Goal: Information Seeking & Learning: Learn about a topic

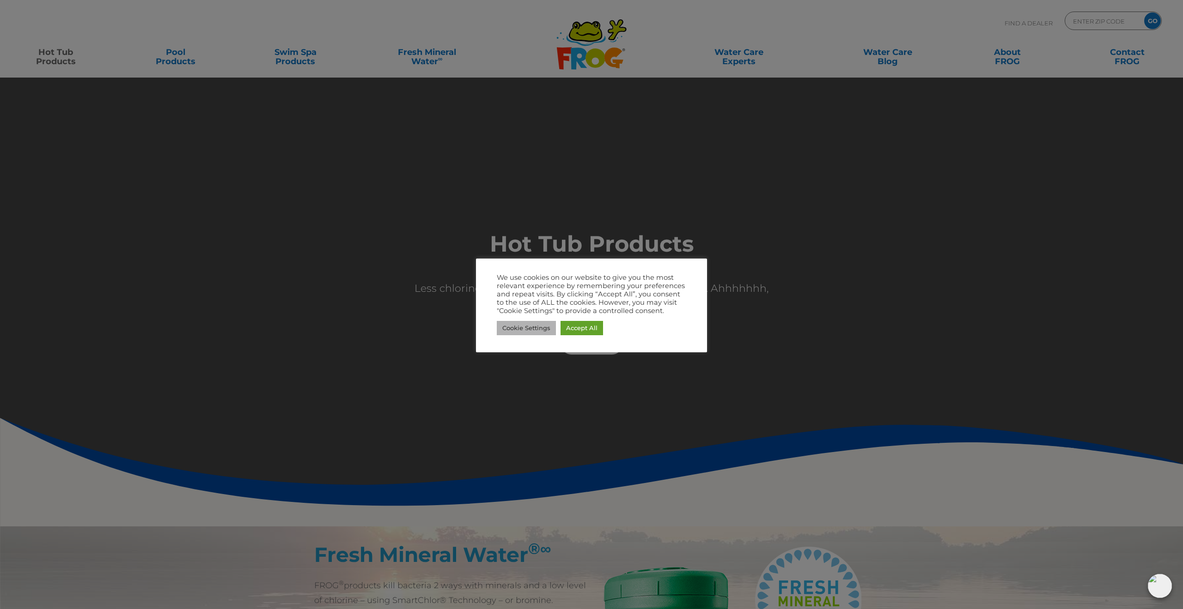
click at [543, 327] on link "Cookie Settings" at bounding box center [526, 328] width 59 height 14
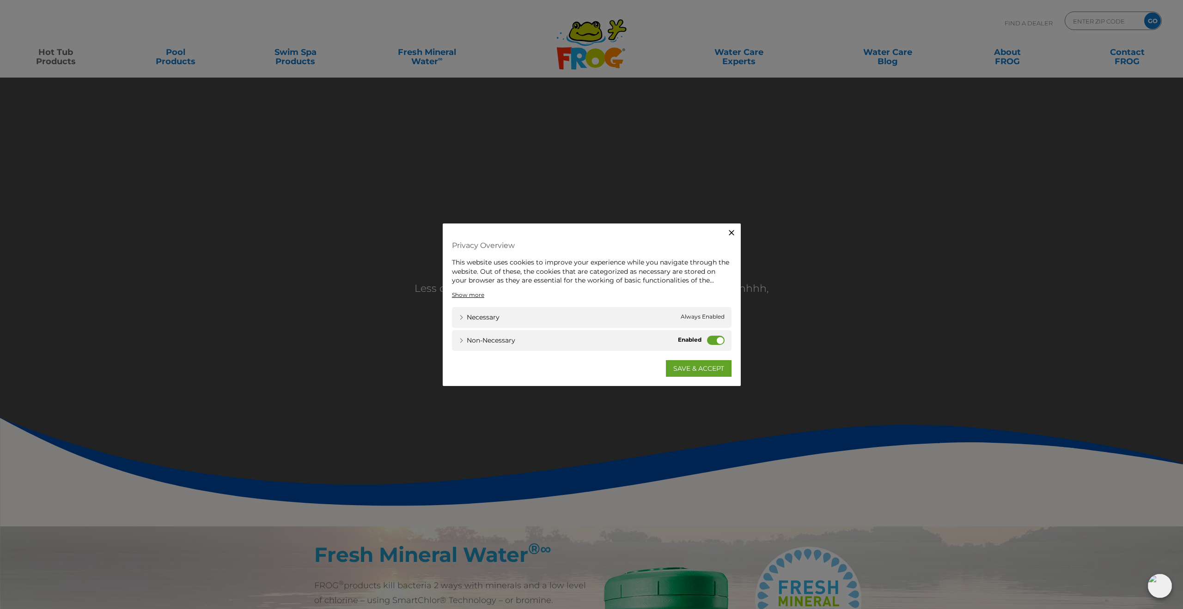
click at [714, 337] on label "Non-necessary" at bounding box center [716, 339] width 18 height 9
click at [0, 0] on input "Non-necessary" at bounding box center [0, 0] width 0 height 0
click at [681, 365] on link "SAVE & ACCEPT" at bounding box center [699, 368] width 66 height 17
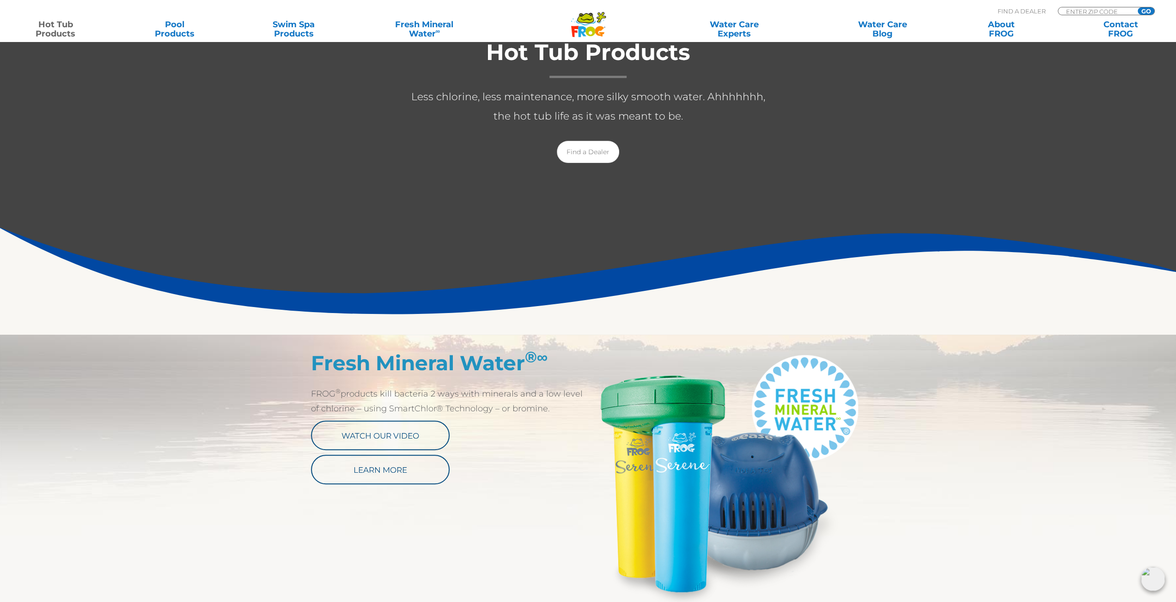
scroll to position [231, 0]
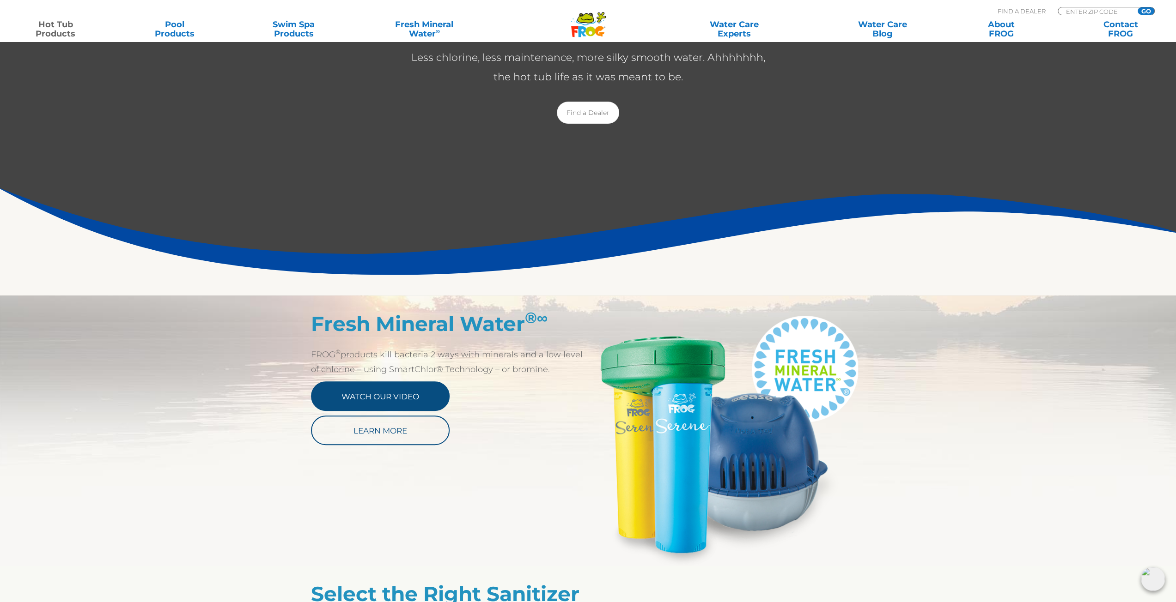
click at [405, 395] on link "Watch Our Video" at bounding box center [380, 397] width 139 height 30
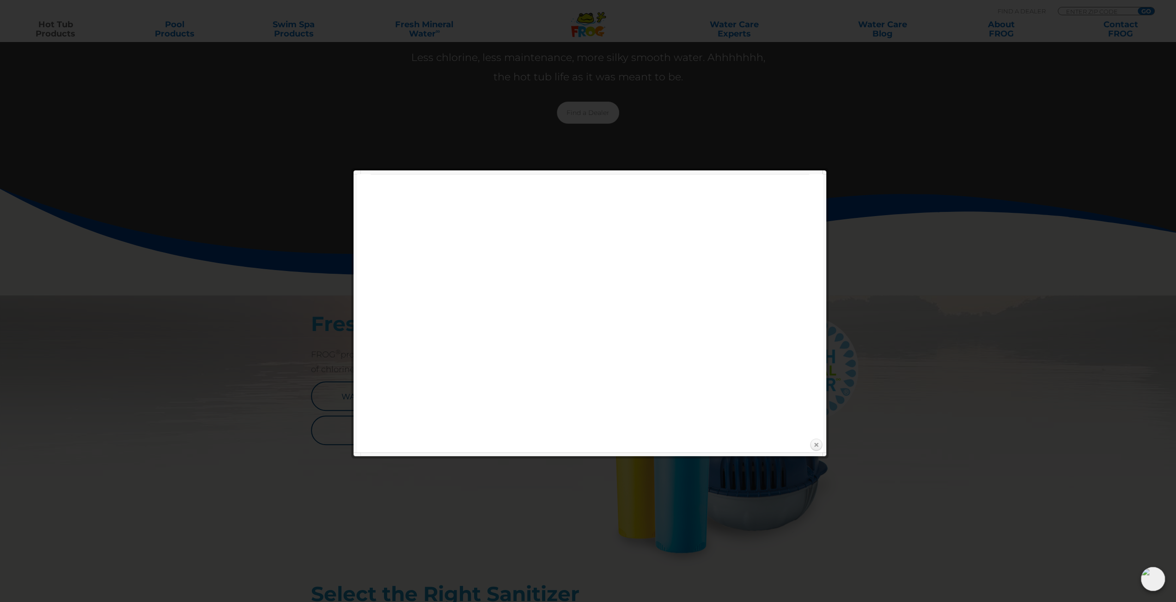
click at [817, 445] on link "Close" at bounding box center [816, 445] width 14 height 14
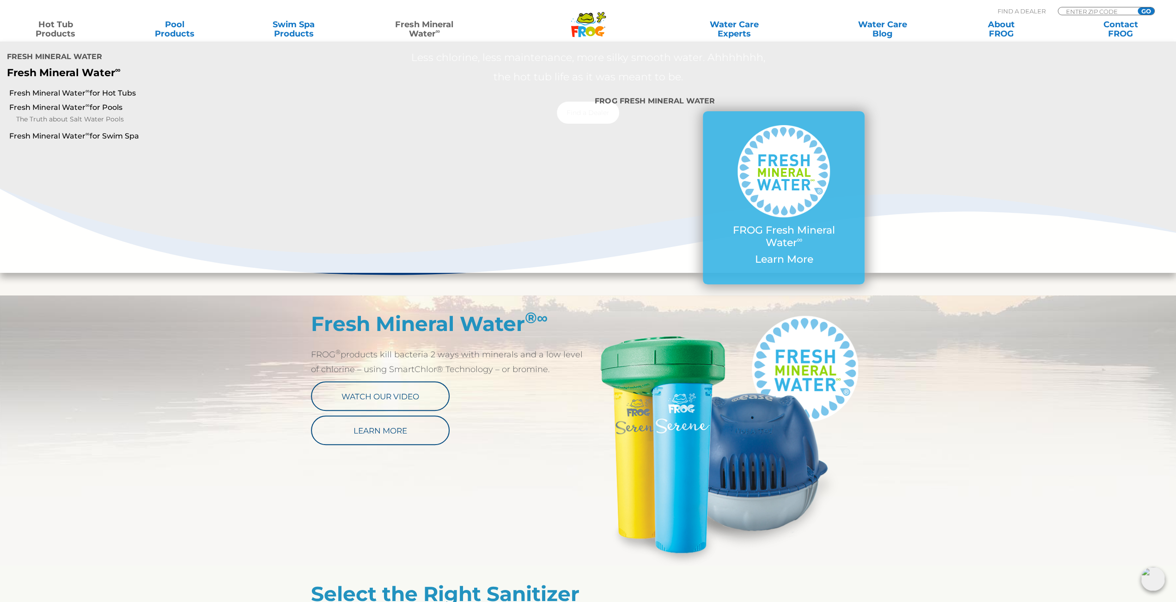
click at [436, 34] on sup "∞" at bounding box center [437, 30] width 5 height 7
click at [83, 95] on link "Fresh Mineral Water ∞ for Hot Tubs" at bounding box center [200, 93] width 383 height 10
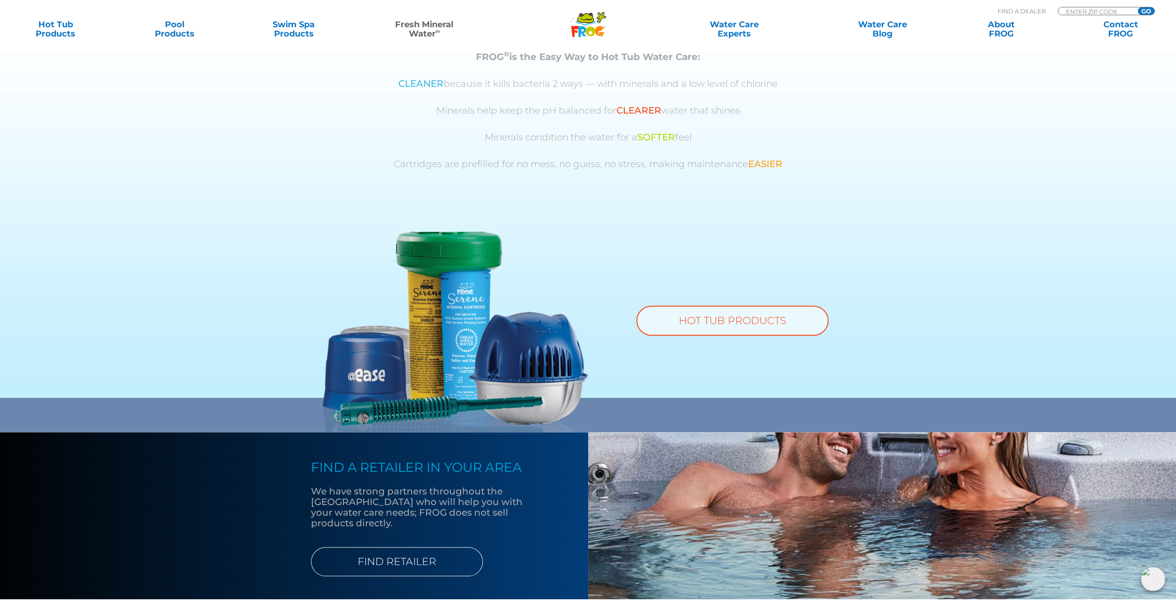
scroll to position [554, 0]
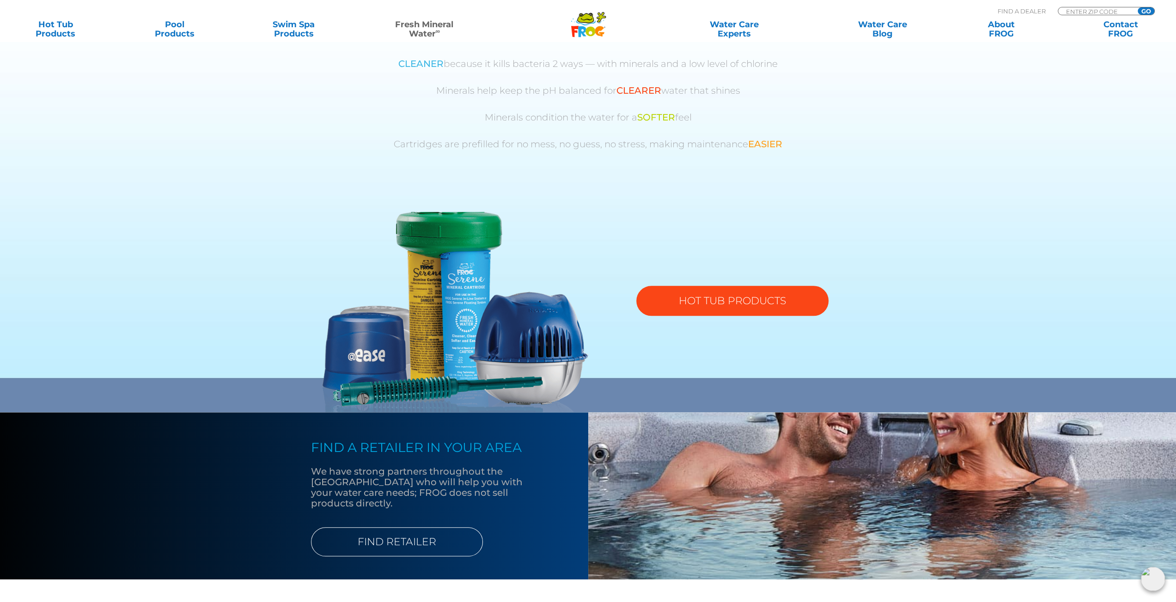
click at [723, 298] on link "HOT TUB PRODUCTS" at bounding box center [732, 301] width 192 height 30
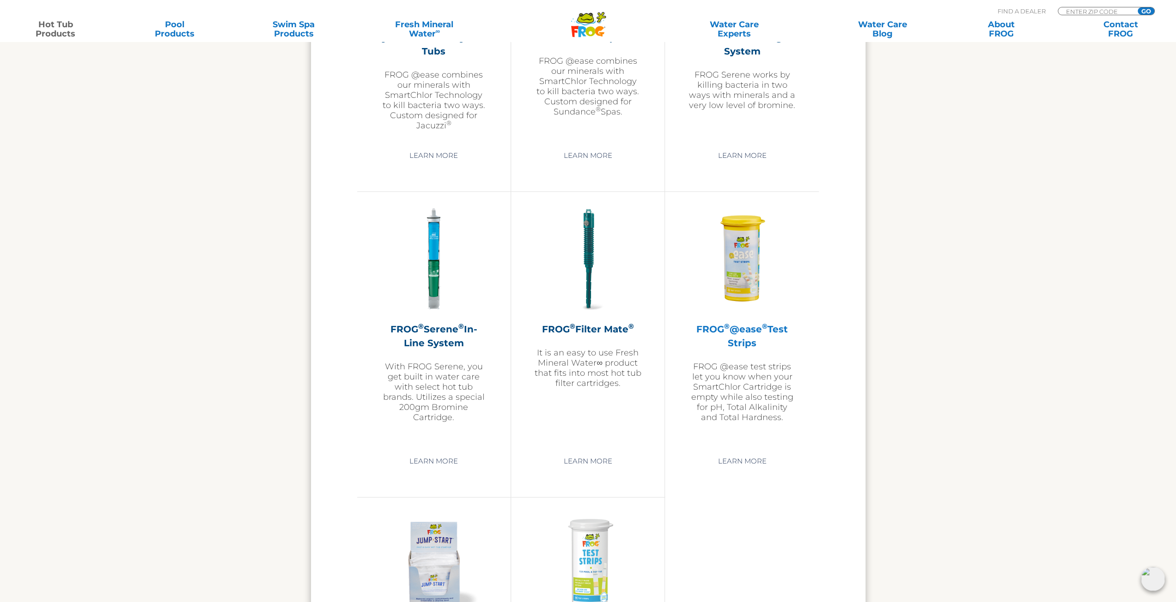
scroll to position [1802, 0]
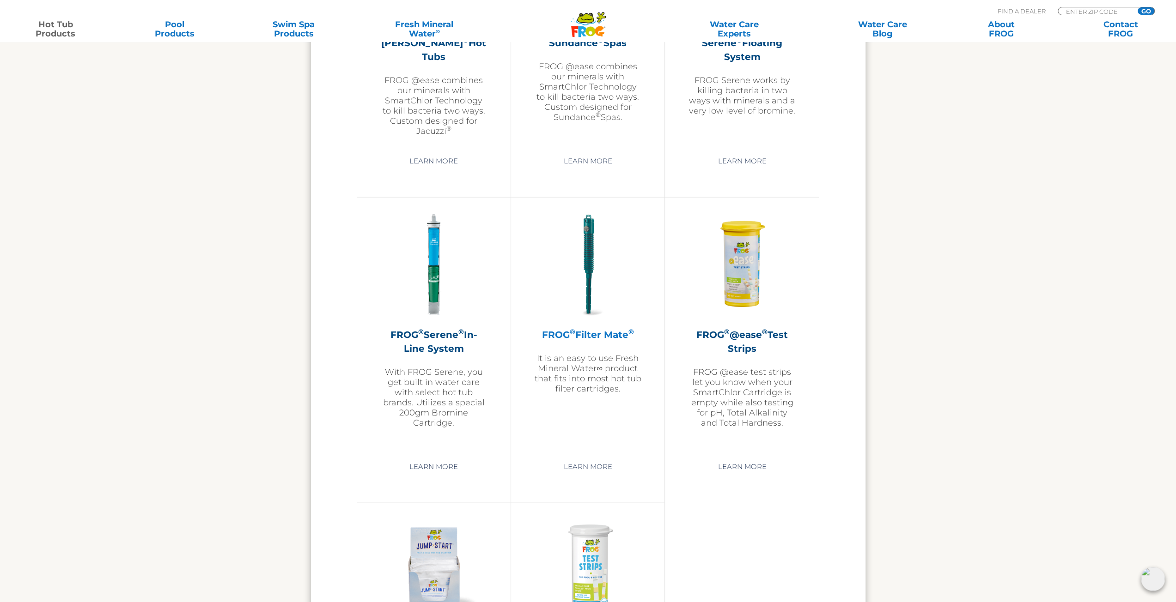
click at [585, 361] on p "It is an easy to use Fresh Mineral Water∞ product that fits into most hot tub f…" at bounding box center [587, 373] width 107 height 41
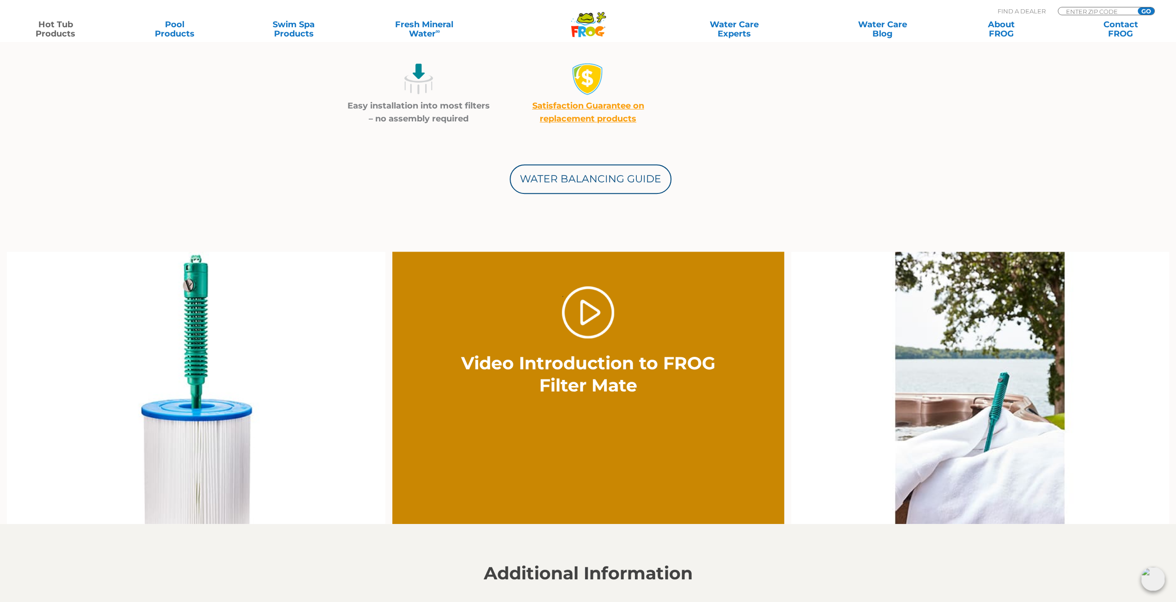
scroll to position [462, 0]
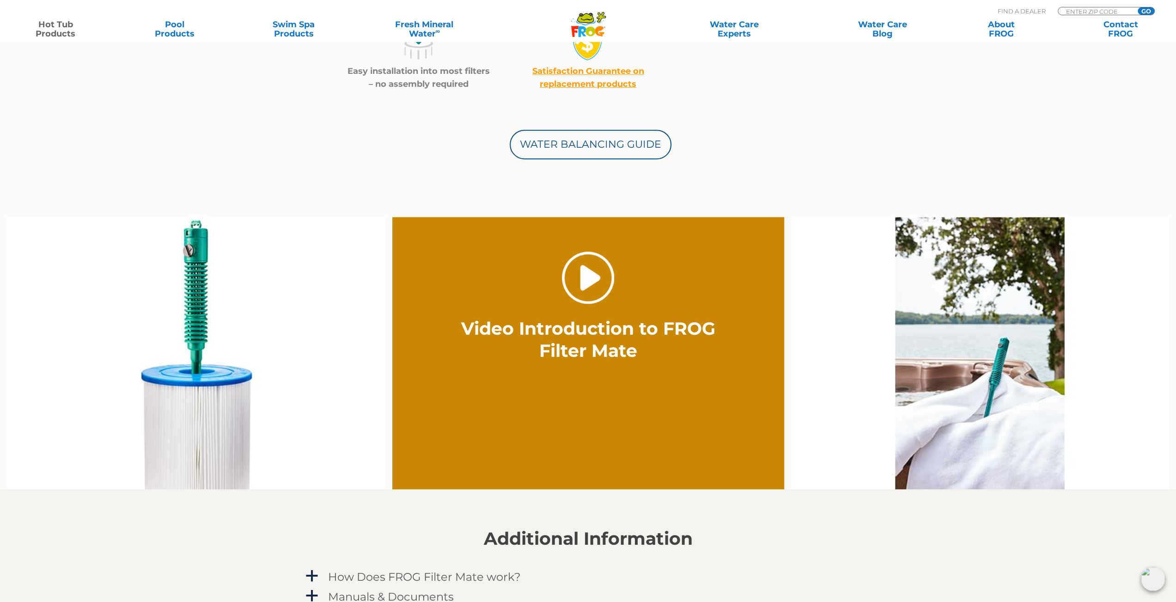
click at [595, 286] on link "." at bounding box center [588, 278] width 52 height 52
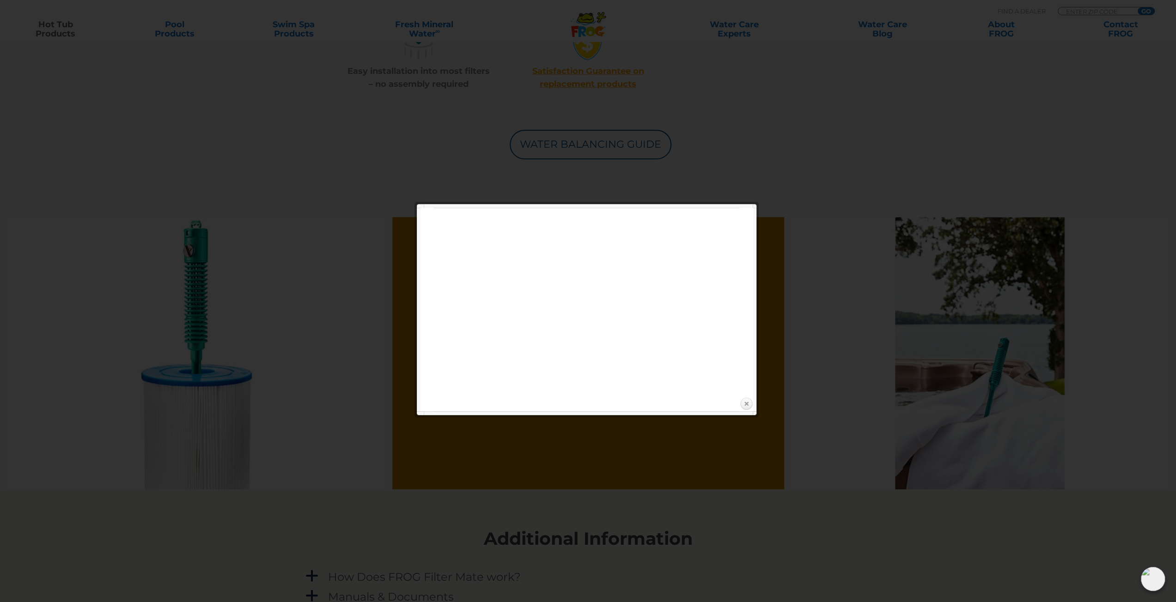
click at [746, 405] on link "Close" at bounding box center [746, 404] width 14 height 14
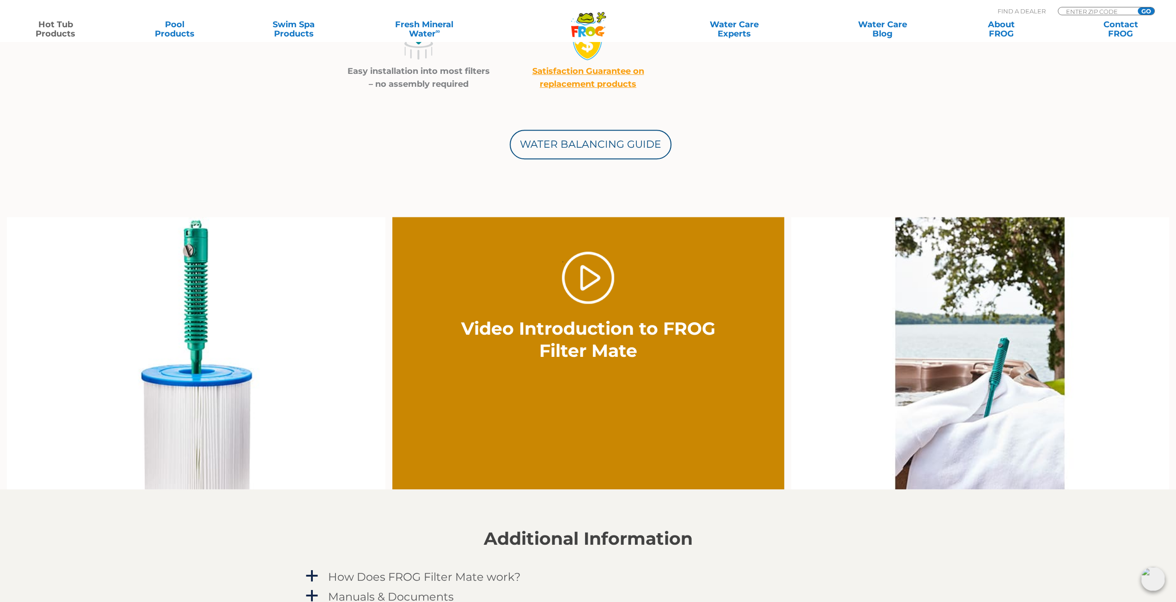
click at [210, 350] on img at bounding box center [196, 353] width 378 height 273
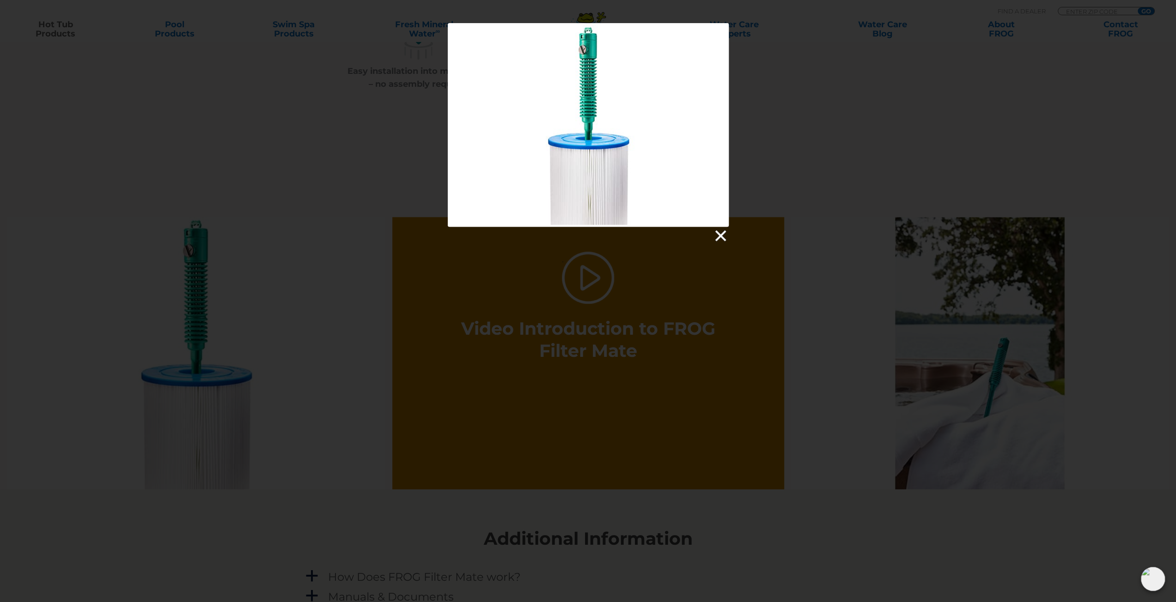
click at [718, 239] on link at bounding box center [720, 236] width 14 height 14
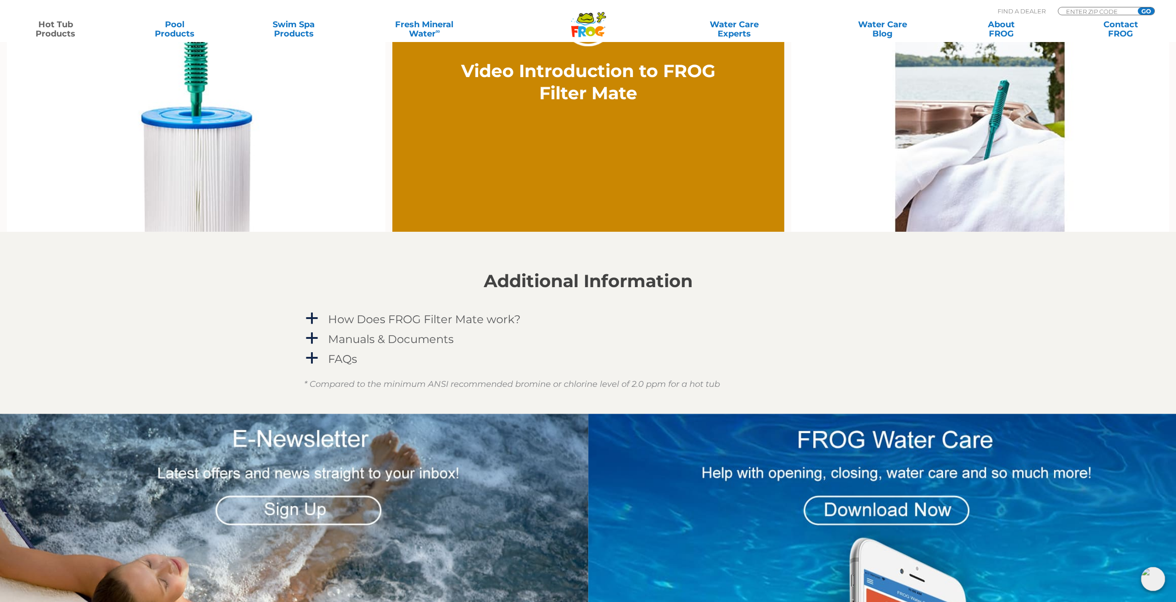
scroll to position [739, 0]
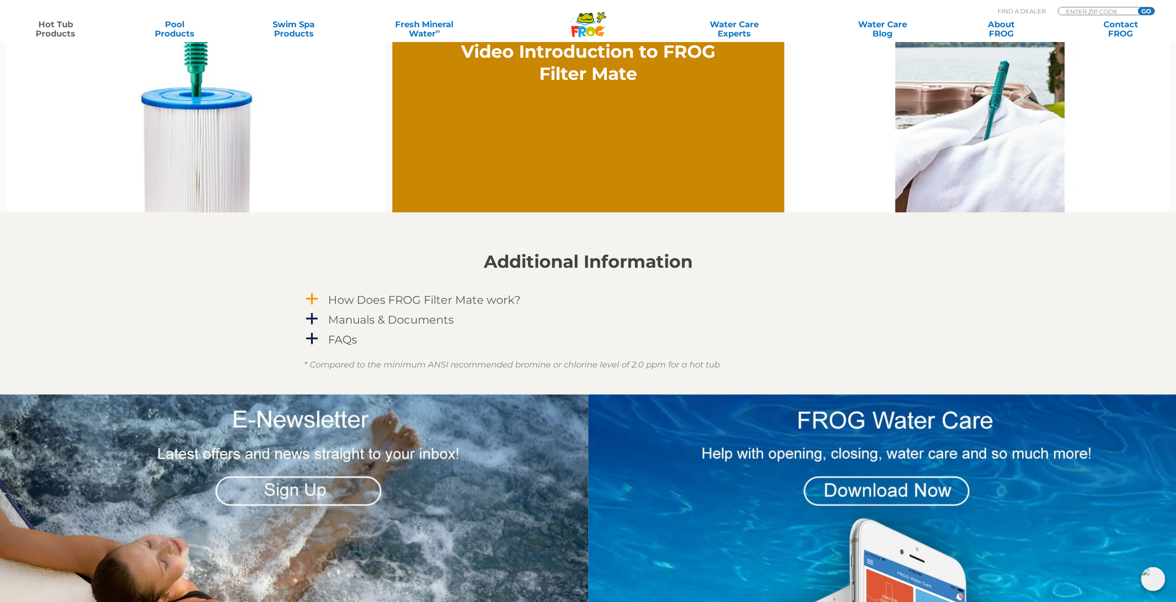
click at [489, 299] on h4 "How Does FROG Filter Mate work?" at bounding box center [424, 300] width 193 height 12
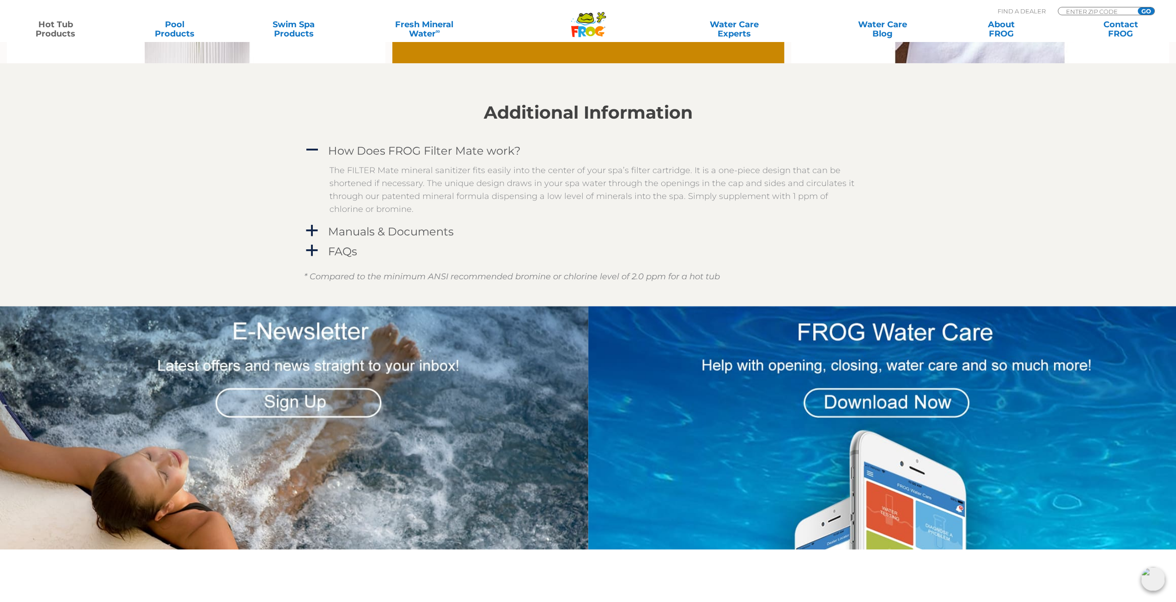
scroll to position [924, 0]
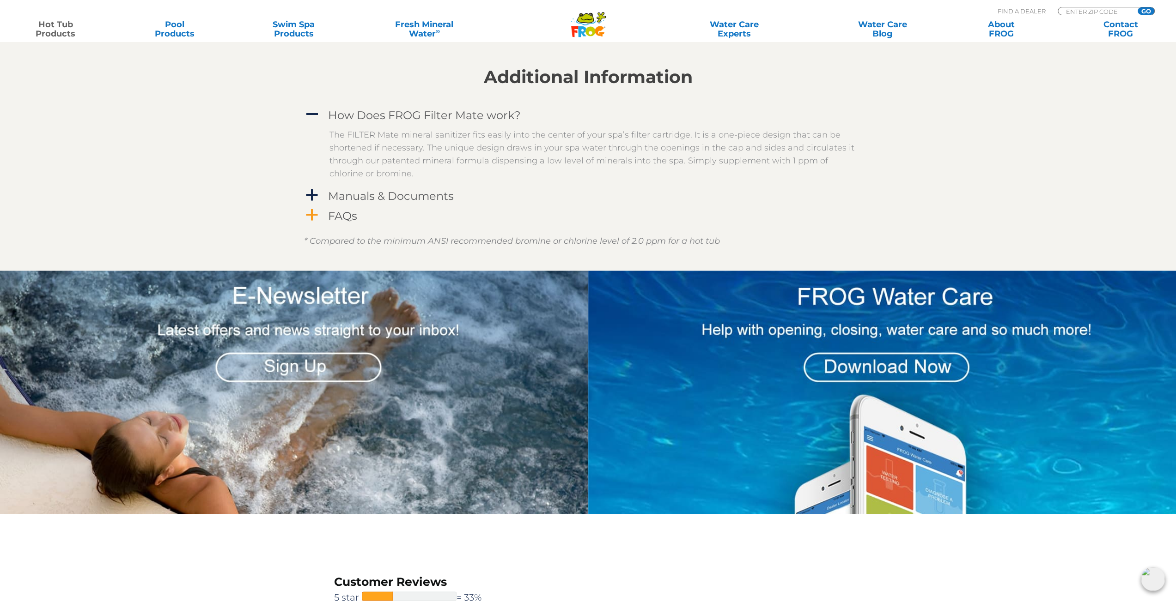
click at [334, 216] on h4 "FAQs" at bounding box center [342, 216] width 29 height 12
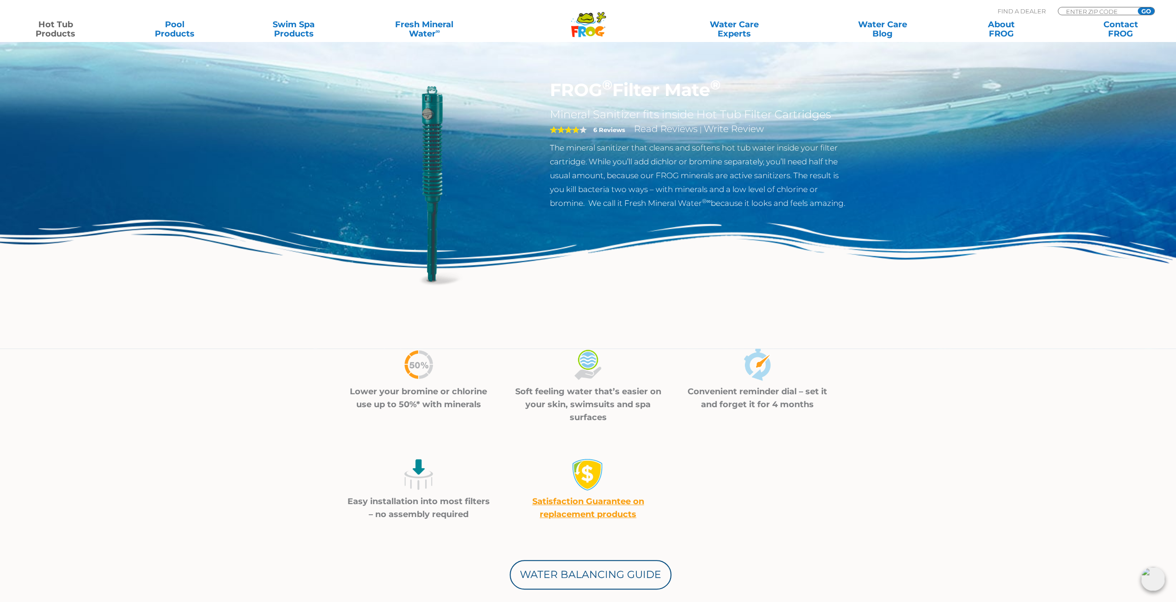
scroll to position [0, 0]
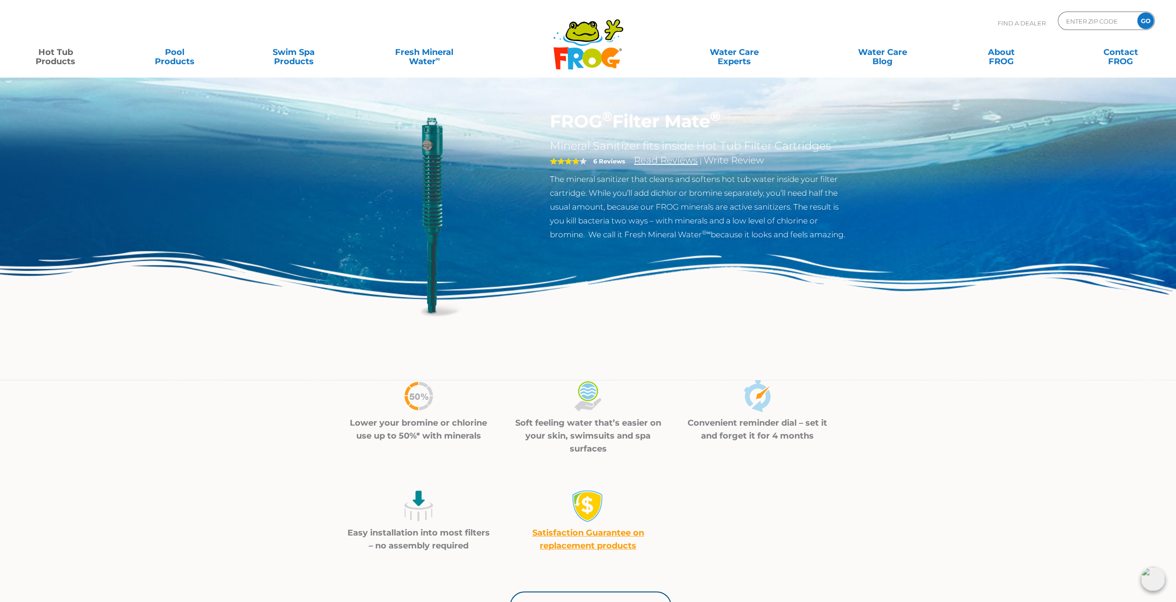
click at [652, 164] on link "Read Reviews" at bounding box center [666, 160] width 64 height 11
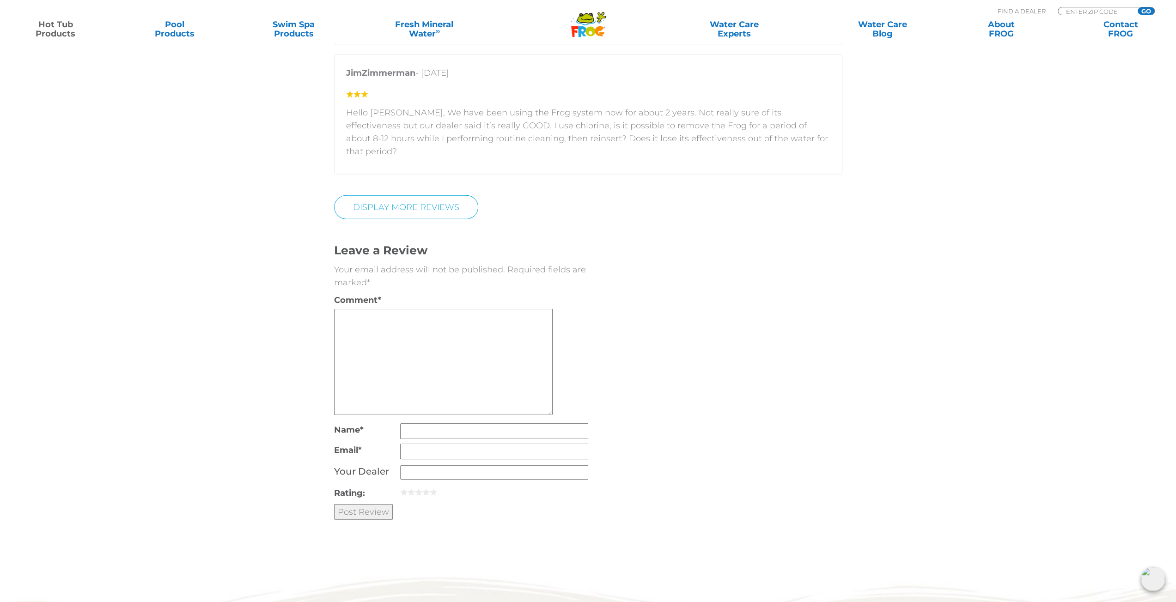
scroll to position [2407, 0]
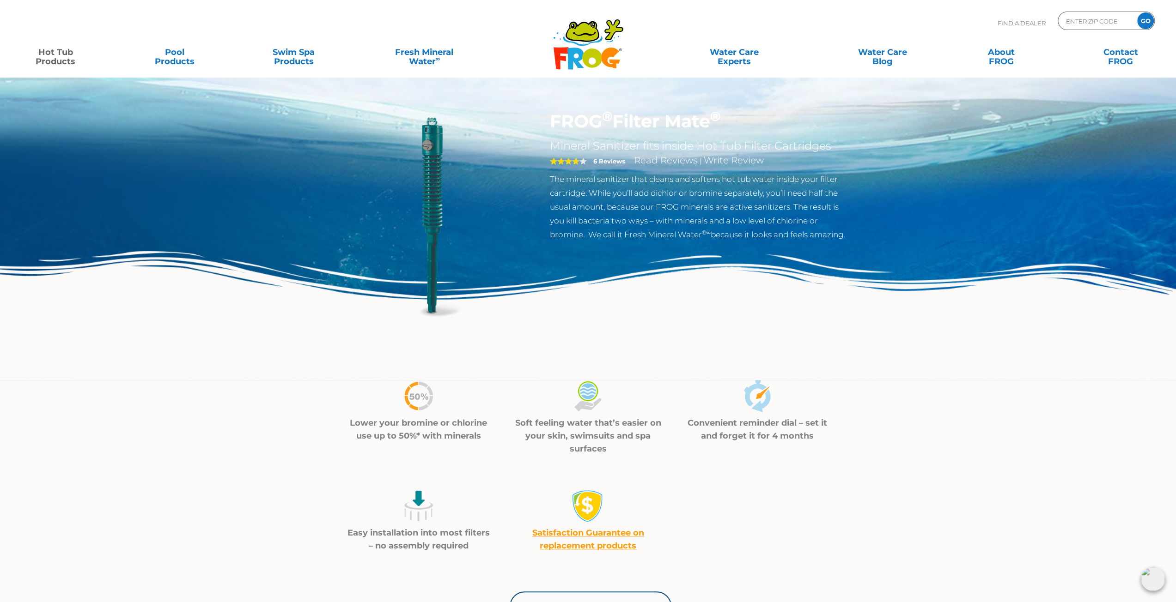
drag, startPoint x: 713, startPoint y: 125, endPoint x: 553, endPoint y: 125, distance: 159.8
click at [553, 125] on h1 "FROG ® Filter Mate ®" at bounding box center [701, 121] width 302 height 21
copy h1 "FROG ® Filter Mate"
